Goal: Check status: Check status

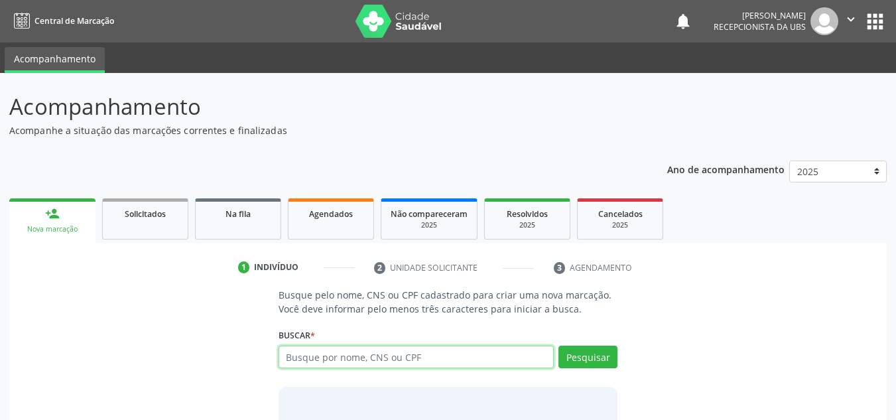
scroll to position [66, 0]
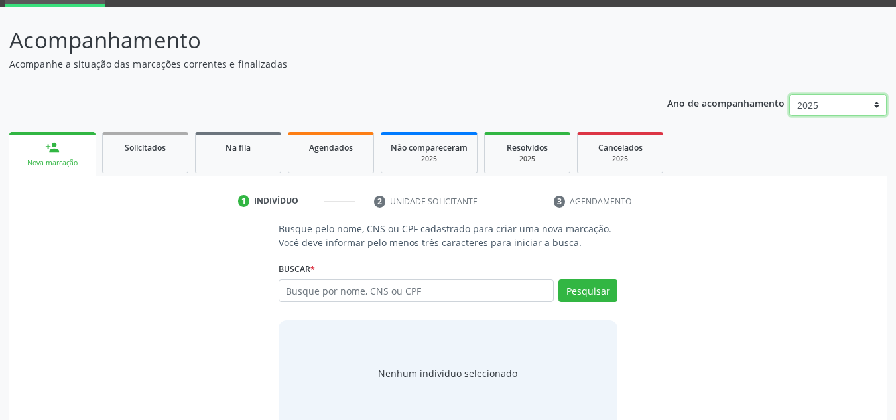
click at [818, 109] on select "2025 2024" at bounding box center [837, 105] width 97 height 23
click at [484, 104] on div "Ano de acompanhamento 2025 2024 person_add Nova marcação Solicitados Na fila Ag…" at bounding box center [447, 260] width 877 height 351
click at [310, 143] on span "Agendados" at bounding box center [331, 147] width 44 height 11
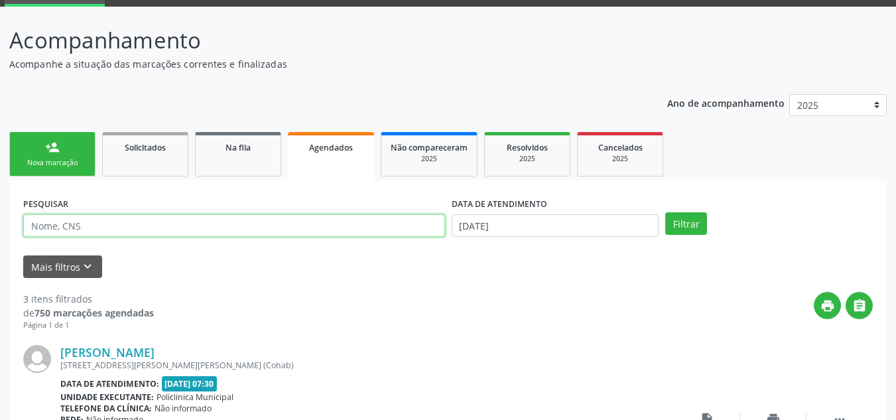
click at [352, 218] on input "text" at bounding box center [234, 225] width 422 height 23
paste input "898002996507373"
type input "898002996507373"
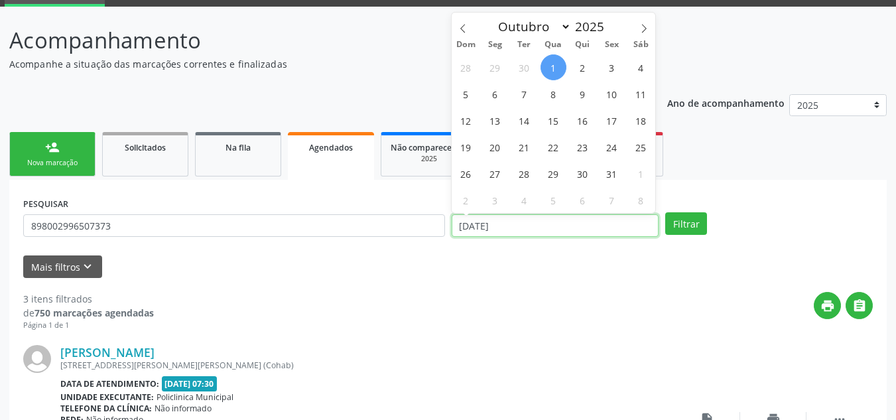
click at [560, 216] on input "[DATE]" at bounding box center [556, 225] width 208 height 23
click at [544, 67] on span "1" at bounding box center [553, 67] width 26 height 26
type input "[DATE]"
click at [462, 32] on icon at bounding box center [462, 28] width 9 height 9
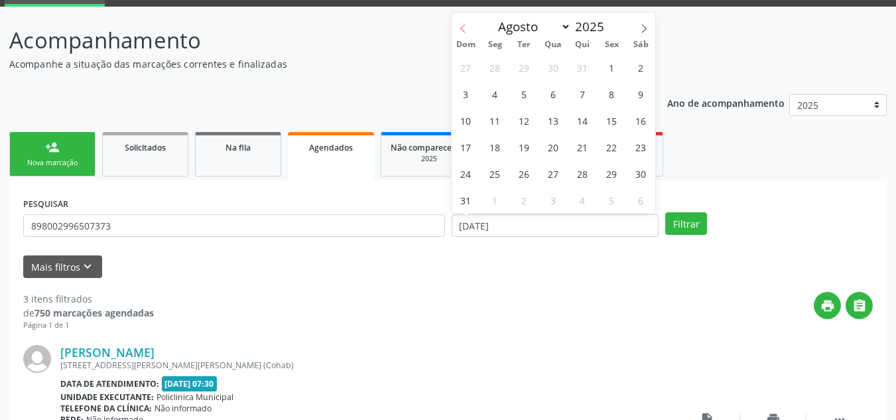
click at [462, 32] on icon at bounding box center [462, 28] width 9 height 9
click at [462, 34] on span at bounding box center [463, 24] width 23 height 23
select select "3"
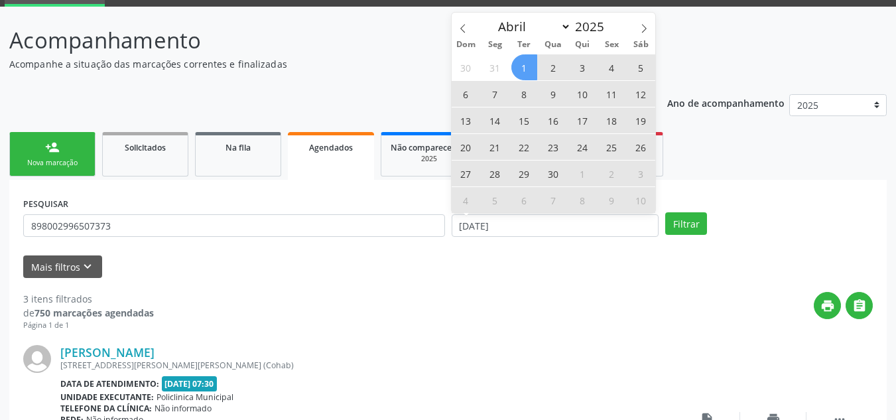
click at [529, 75] on span "1" at bounding box center [524, 67] width 26 height 26
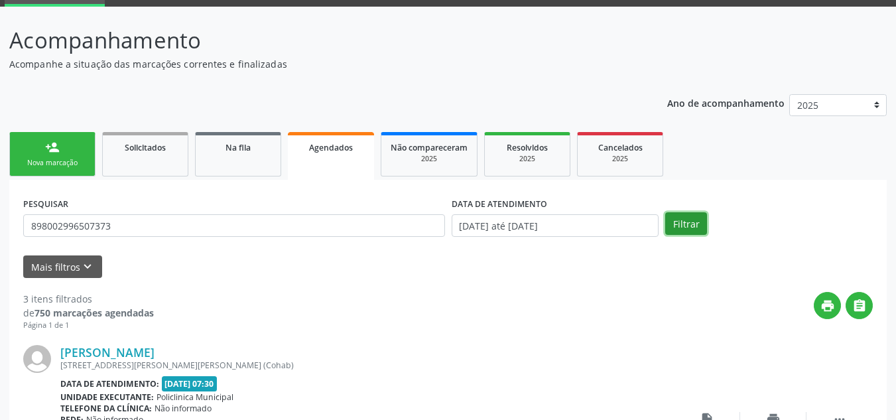
click at [704, 229] on button "Filtrar" at bounding box center [686, 223] width 42 height 23
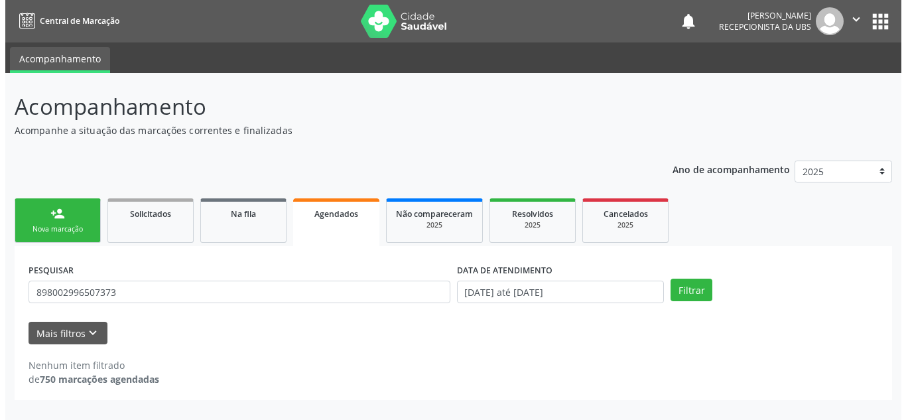
scroll to position [0, 0]
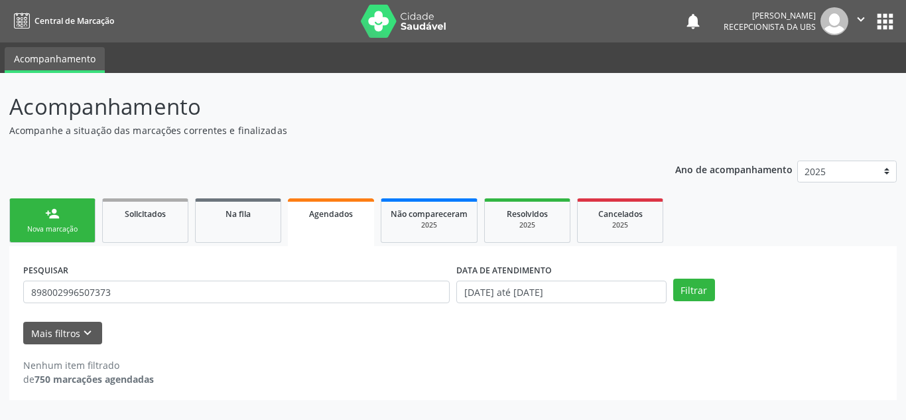
click at [589, 327] on div "Mais filtros keyboard_arrow_down" at bounding box center [453, 333] width 866 height 23
